Goal: Task Accomplishment & Management: Manage account settings

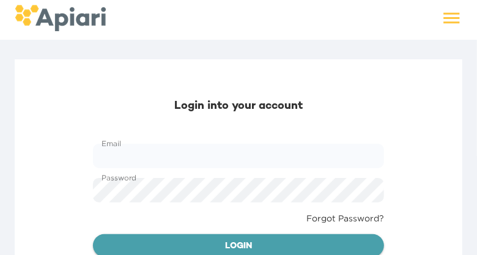
type input "**********"
click at [286, 235] on span "Login" at bounding box center [238, 246] width 271 height 15
